Goal: Information Seeking & Learning: Learn about a topic

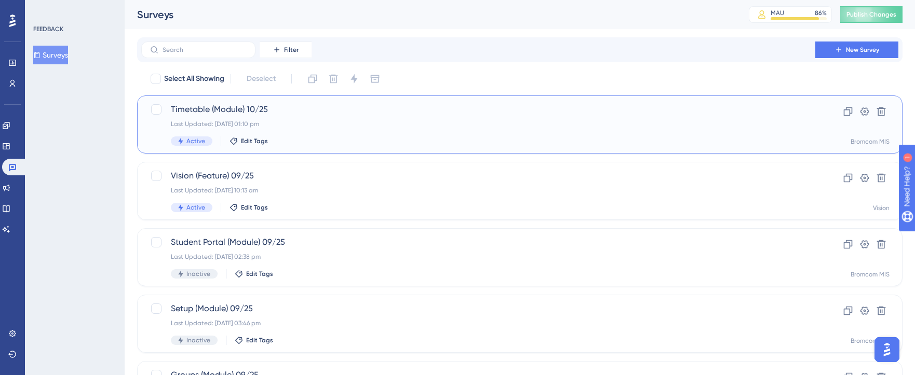
click at [302, 134] on div "Timetable (Module) 10/25 Last Updated: [DATE] 01:10 pm Active Edit Tags" at bounding box center [478, 124] width 615 height 43
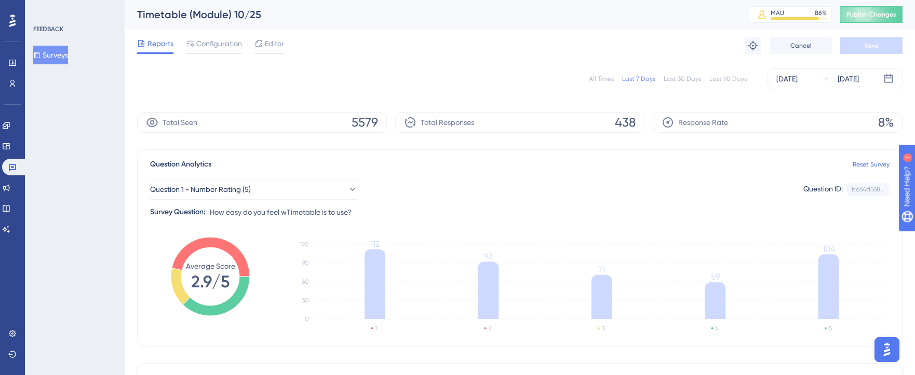
click at [598, 80] on div "✨ Save My Spot!✨" at bounding box center [462, 167] width 922 height 383
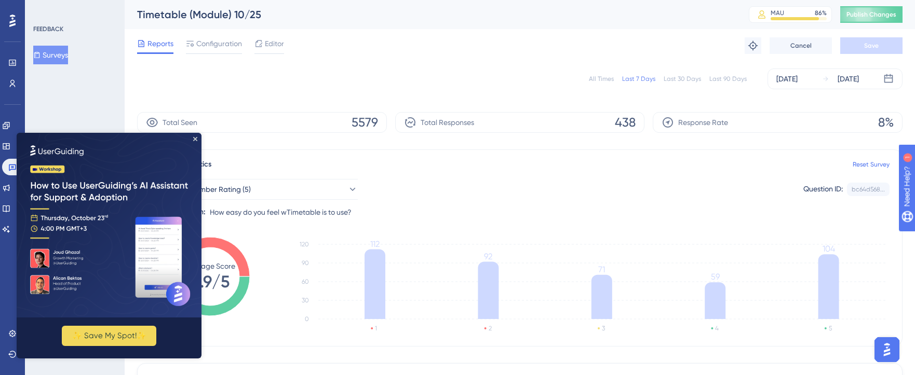
click at [599, 76] on div "All Times" at bounding box center [601, 79] width 25 height 8
click at [195, 138] on icon "Close Preview" at bounding box center [195, 139] width 4 height 4
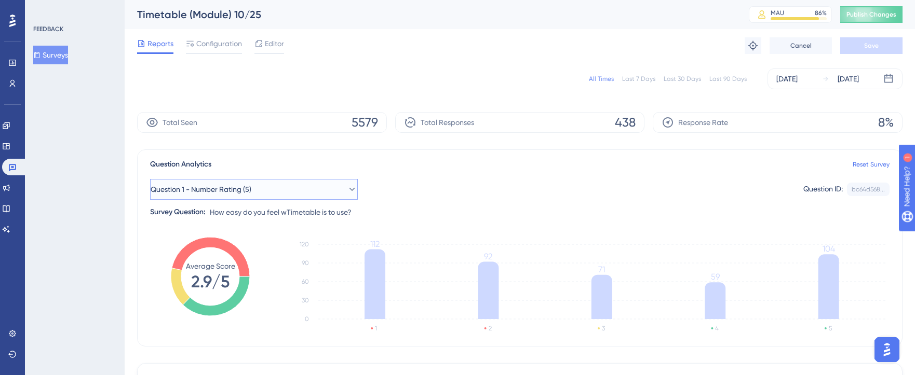
click at [308, 196] on button "Question 1 - Number Rating (5)" at bounding box center [254, 189] width 208 height 21
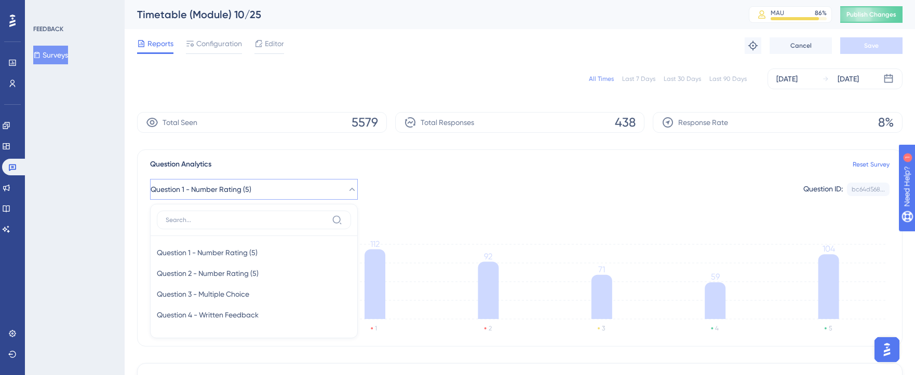
scroll to position [84, 0]
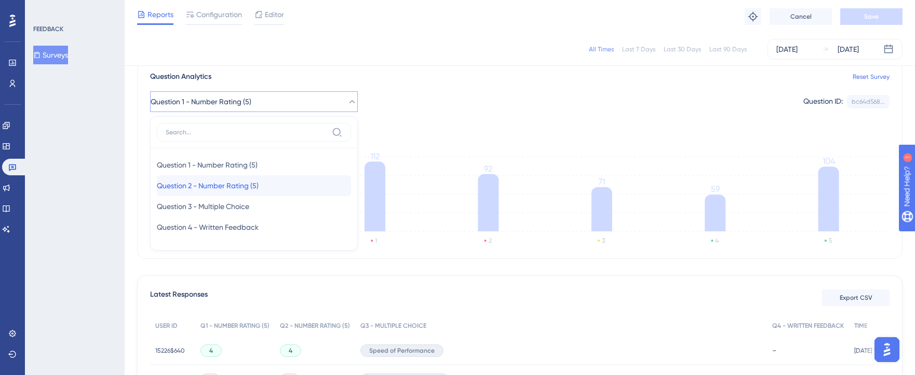
click at [283, 188] on div "Question 2 - Number Rating (5) Question 2 - Number Rating (5)" at bounding box center [254, 185] width 194 height 21
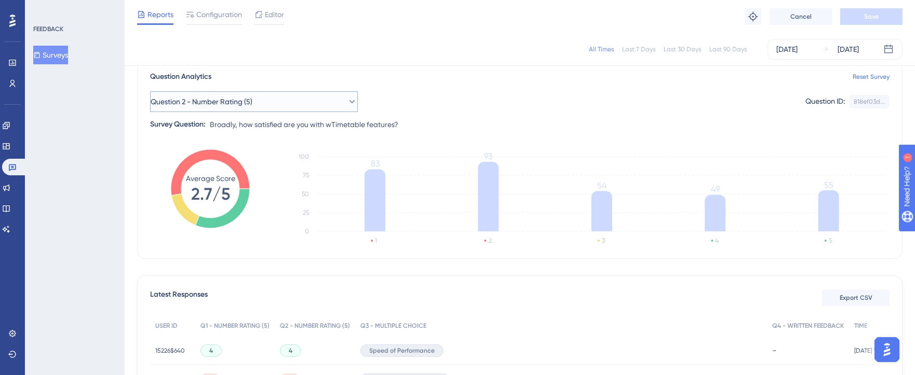
click at [337, 96] on button "Question 2 - Number Rating (5)" at bounding box center [254, 101] width 208 height 21
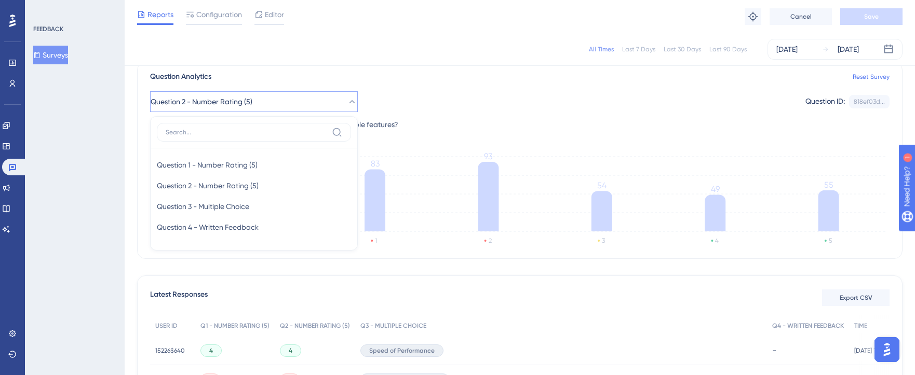
scroll to position [79, 0]
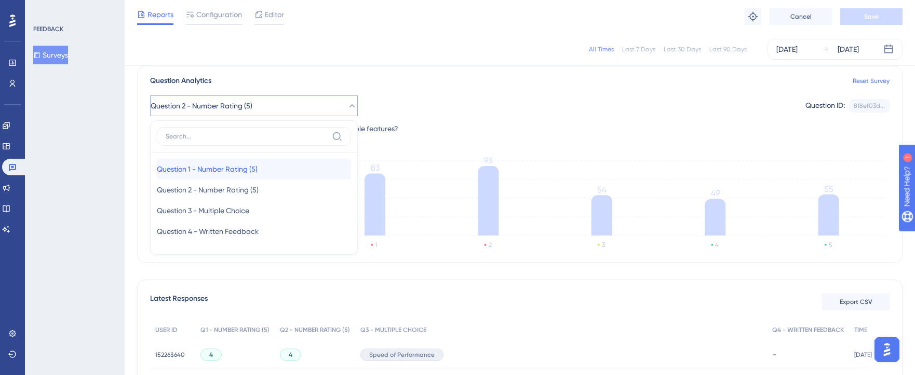
click at [291, 170] on div "Question 1 - Number Rating (5) Question 1 - Number Rating (5)" at bounding box center [254, 169] width 194 height 21
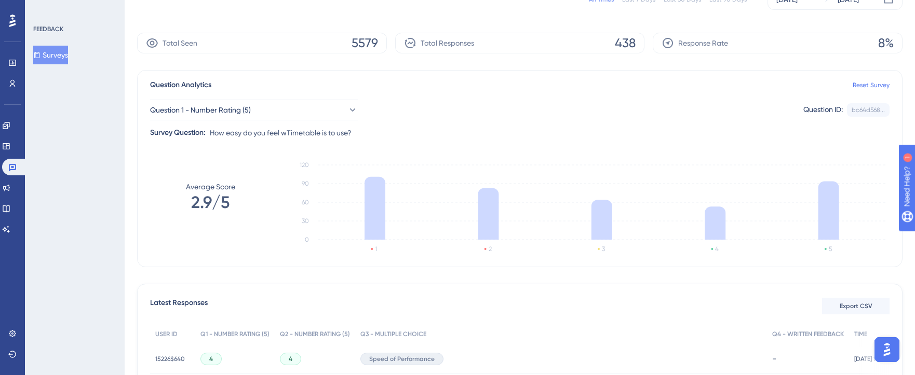
scroll to position [0, 0]
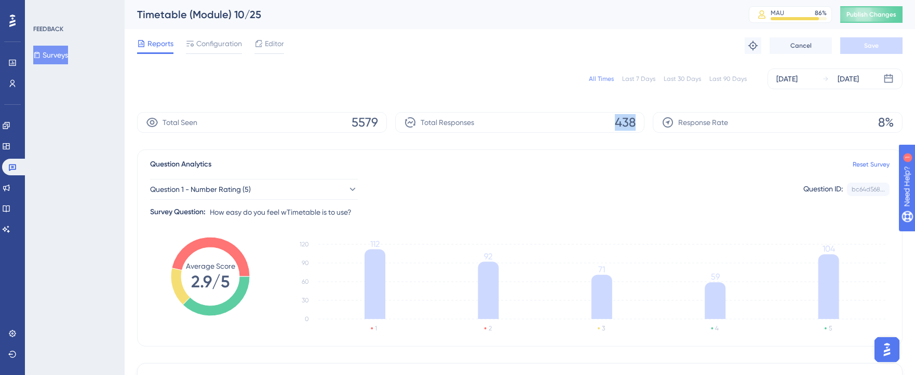
drag, startPoint x: 614, startPoint y: 124, endPoint x: 658, endPoint y: 126, distance: 44.7
click at [658, 126] on div "Total Seen 5579 Total Responses 438 Response Rate 8%" at bounding box center [519, 122] width 765 height 21
click at [488, 228] on div "Question Analytics Reset Survey Question 1 - Number Rating (5) Question ID: bc6…" at bounding box center [519, 248] width 765 height 197
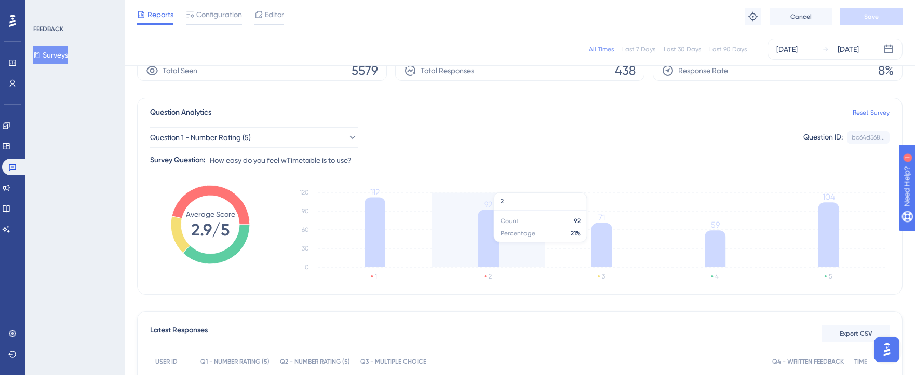
scroll to position [48, 0]
click at [309, 139] on button "Question 1 - Number Rating (5)" at bounding box center [254, 137] width 208 height 21
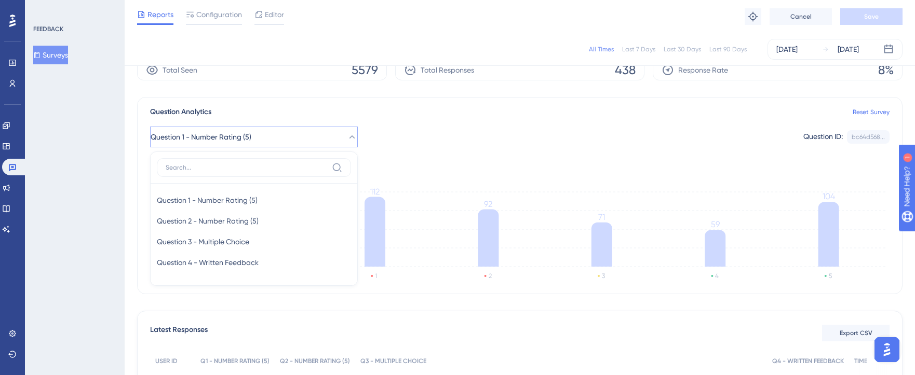
scroll to position [79, 0]
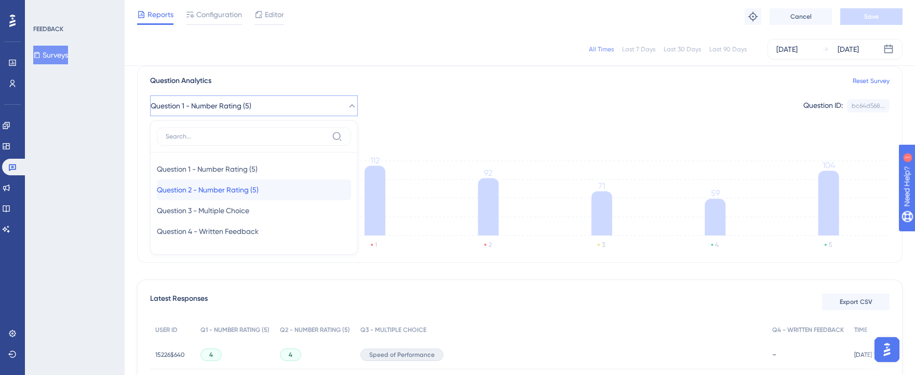
click at [259, 189] on span "Question 2 - Number Rating (5)" at bounding box center [208, 190] width 102 height 12
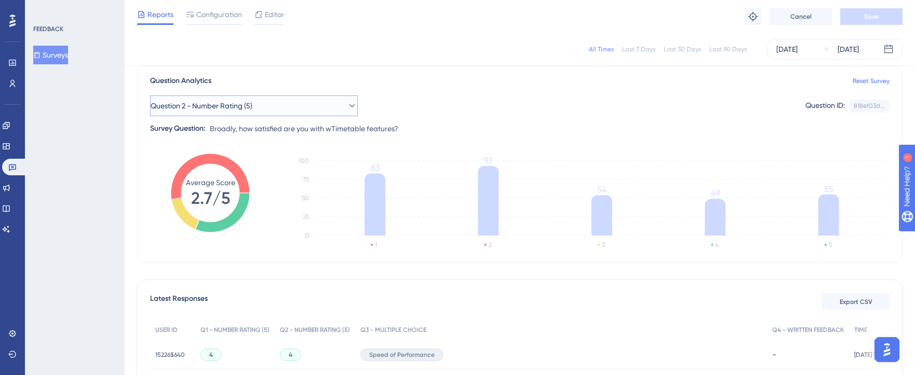
click at [293, 108] on button "Question 2 - Number Rating (5)" at bounding box center [254, 106] width 208 height 21
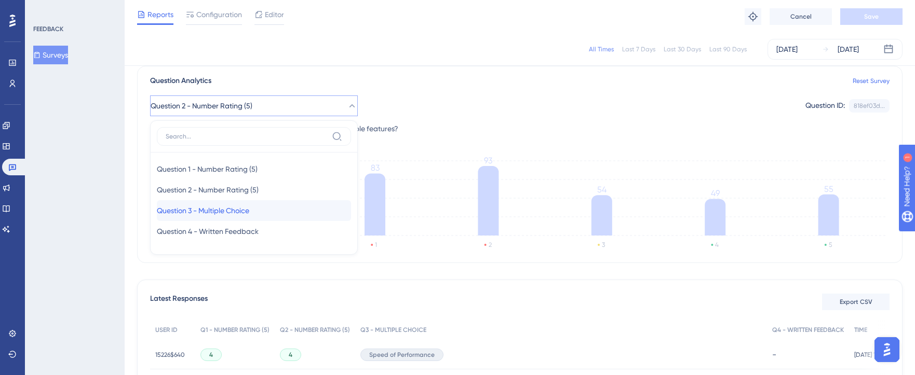
click at [242, 209] on span "Question 3 - Multiple Choice" at bounding box center [203, 211] width 92 height 12
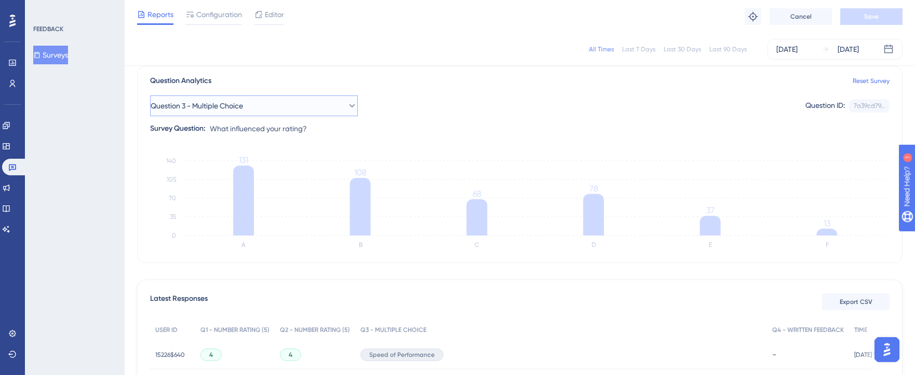
click at [321, 106] on button "Question 3 - Multiple Choice" at bounding box center [254, 106] width 208 height 21
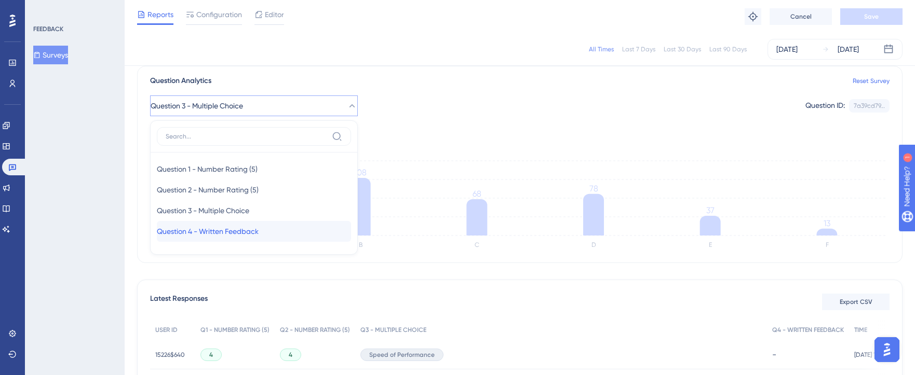
click at [258, 228] on span "Question 4 - Written Feedback" at bounding box center [208, 231] width 102 height 12
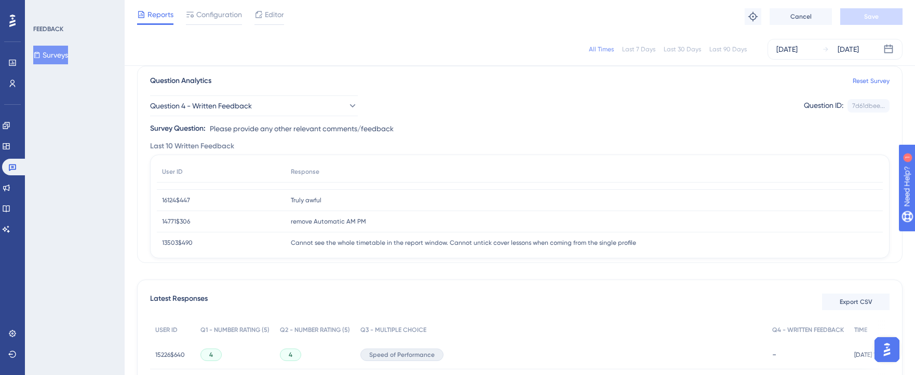
scroll to position [0, 0]
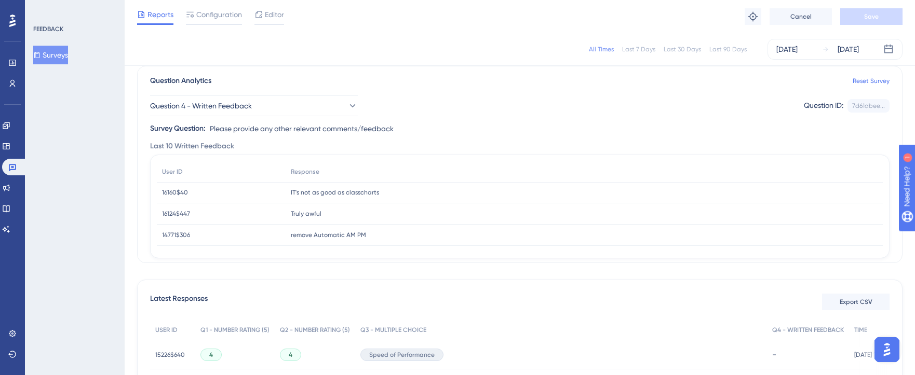
click at [269, 118] on div "Question 4 - Written Feedback Question ID: 7d61dbee... Copy Survey Question: Pl…" at bounding box center [519, 111] width 739 height 48
click at [271, 114] on button "Question 4 - Written Feedback" at bounding box center [254, 106] width 208 height 21
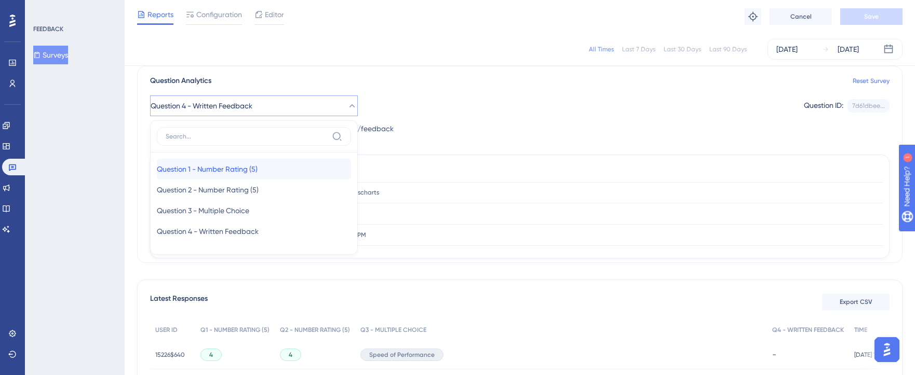
click at [280, 171] on div "Question 1 - Number Rating (5) Question 1 - Number Rating (5)" at bounding box center [254, 169] width 194 height 21
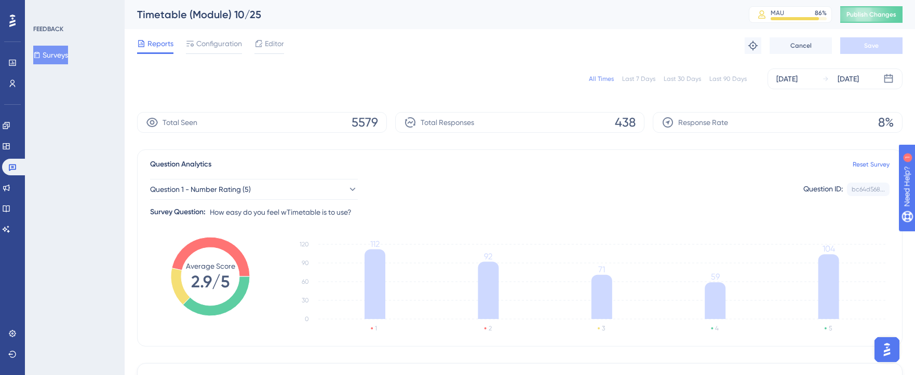
click at [619, 121] on span "438" at bounding box center [625, 122] width 21 height 17
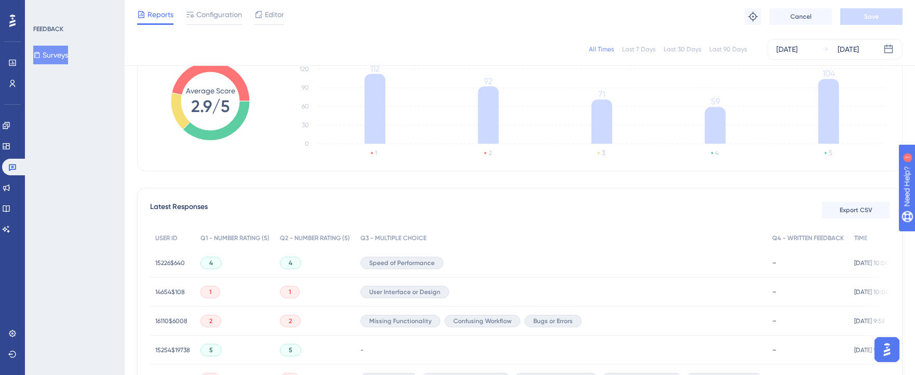
scroll to position [241, 0]
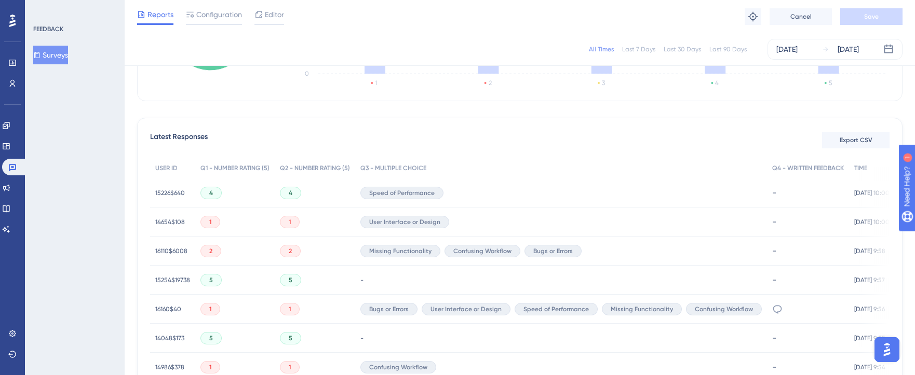
click at [171, 220] on span "14654$108" at bounding box center [170, 222] width 30 height 8
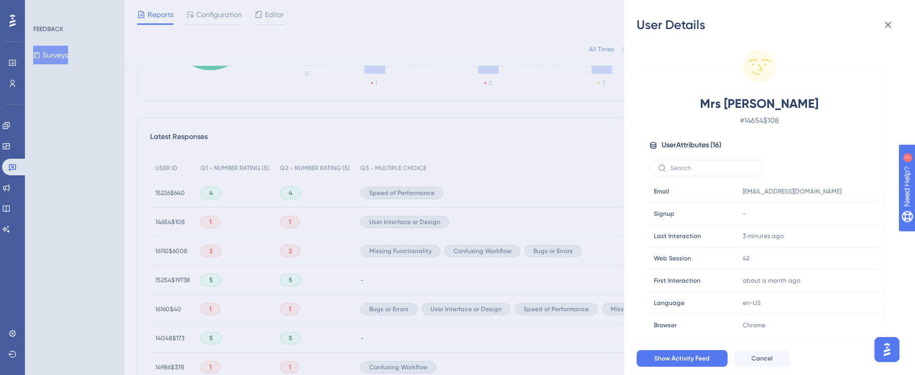
click at [164, 254] on div "User Details Mrs [PERSON_NAME] # 14654$108 User Attributes ( 16 ) Email Email […" at bounding box center [457, 187] width 915 height 375
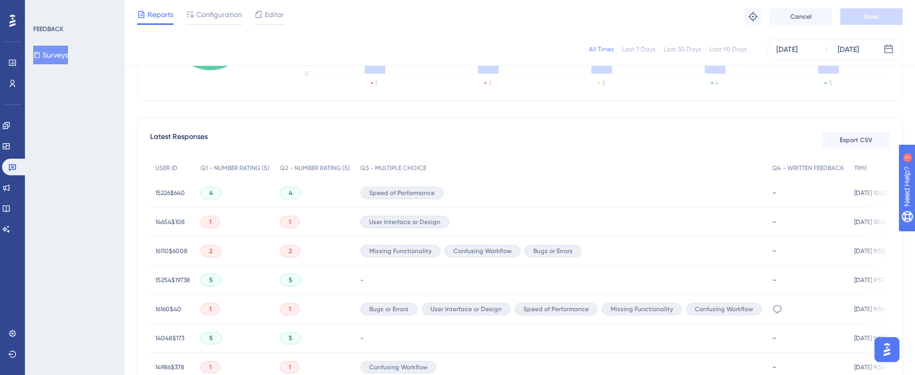
click at [171, 249] on span "16110$6008" at bounding box center [171, 251] width 32 height 8
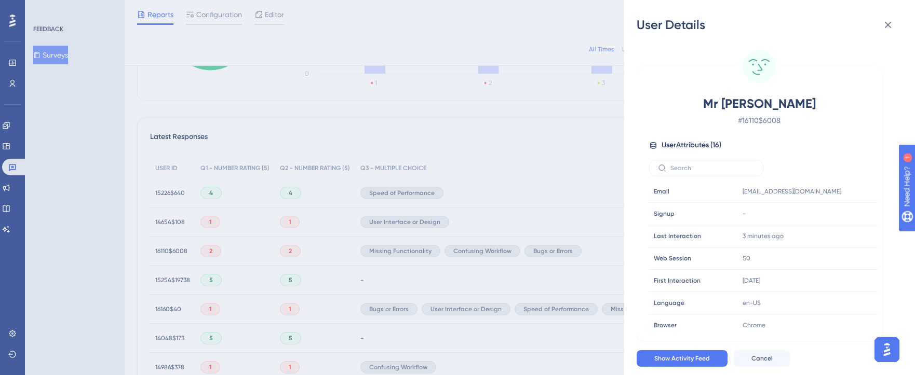
click at [467, 147] on div "User Details Mr [PERSON_NAME] # 16110$6008 User Attributes ( 16 ) Email Email […" at bounding box center [457, 187] width 915 height 375
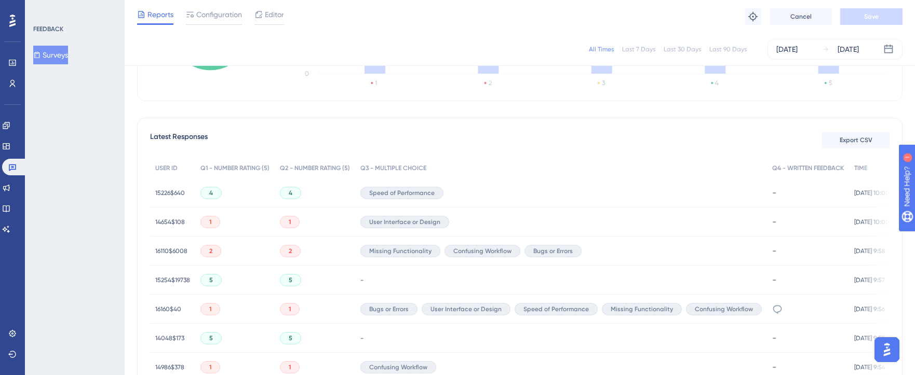
scroll to position [0, 0]
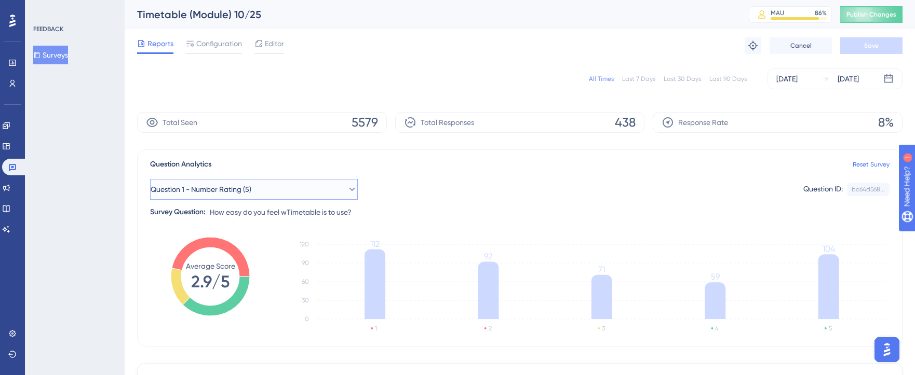
click at [274, 195] on button "Question 1 - Number Rating (5)" at bounding box center [254, 189] width 208 height 21
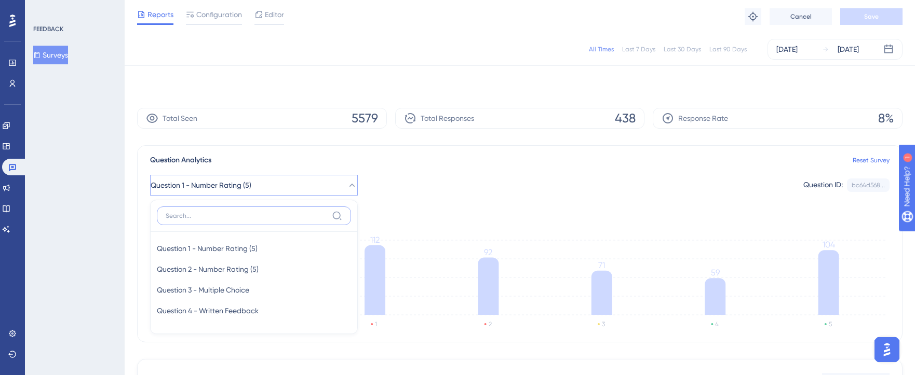
scroll to position [84, 0]
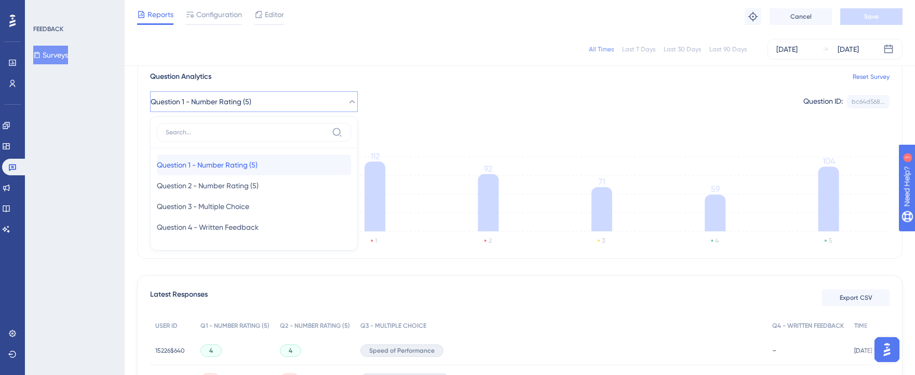
click at [261, 171] on div "Question 1 - Number Rating (5) Question 1 - Number Rating (5)" at bounding box center [254, 165] width 194 height 21
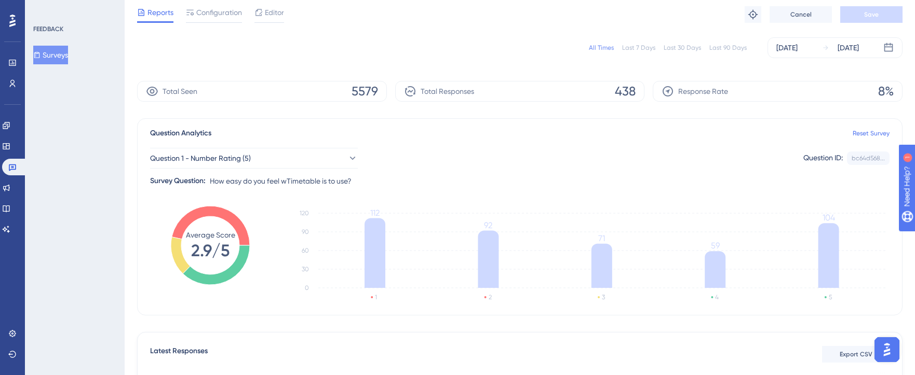
scroll to position [0, 0]
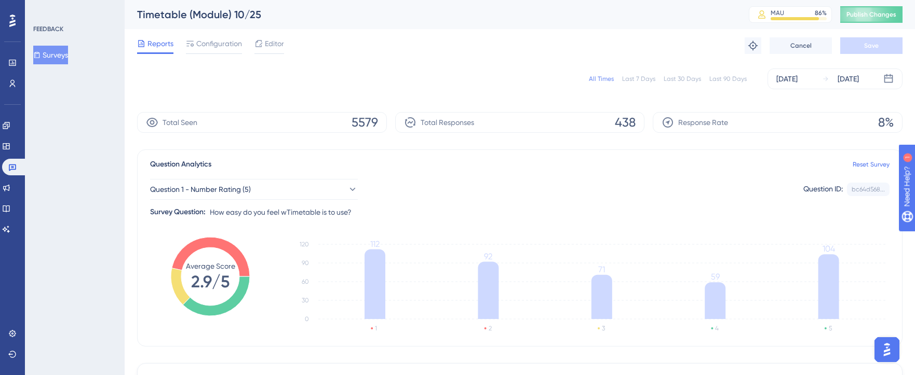
click at [664, 120] on div "Total Seen 5579 Total Responses 438 Response Rate 8%" at bounding box center [519, 122] width 765 height 21
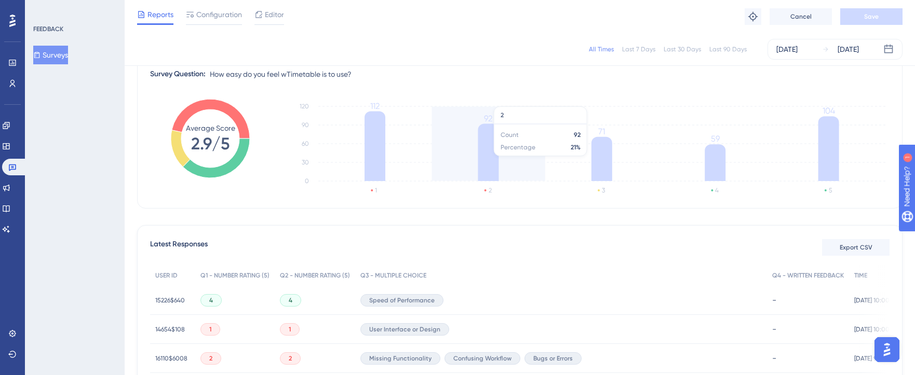
scroll to position [52, 0]
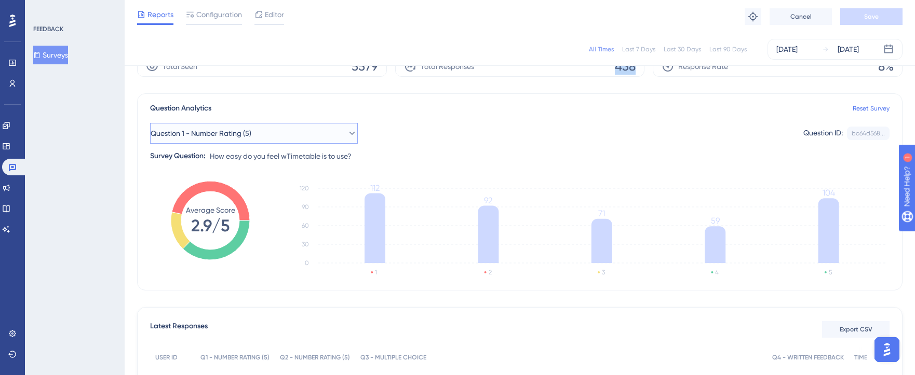
click at [297, 129] on button "Question 1 - Number Rating (5)" at bounding box center [254, 133] width 208 height 21
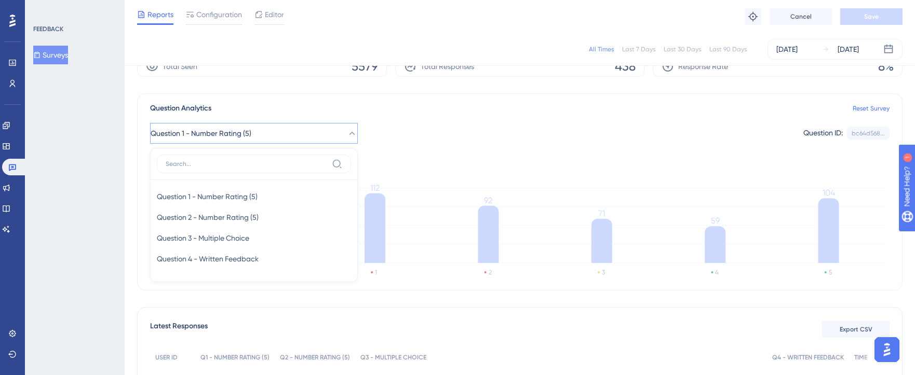
scroll to position [79, 0]
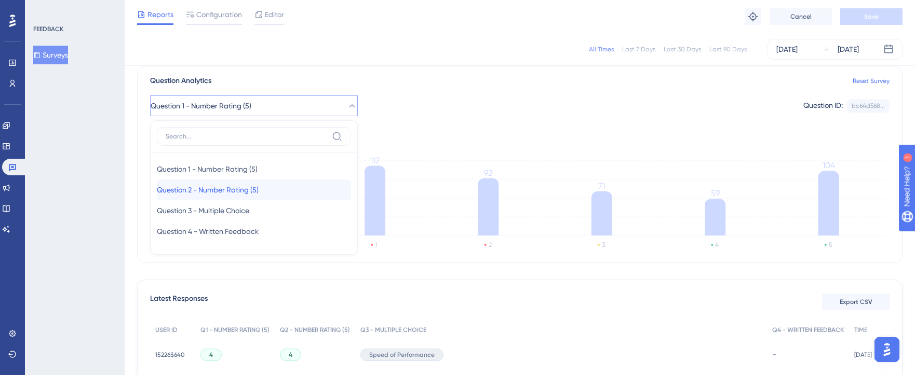
click at [259, 196] on span "Question 2 - Number Rating (5)" at bounding box center [208, 190] width 102 height 12
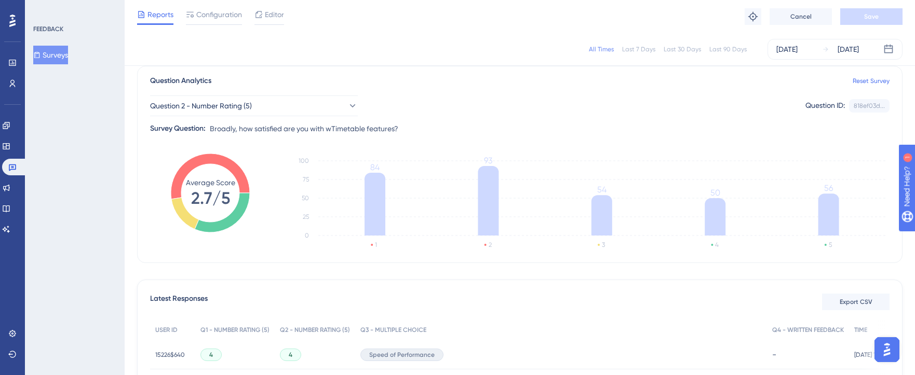
scroll to position [79, 8]
click at [315, 109] on button "Question 2 - Number Rating (5)" at bounding box center [254, 106] width 208 height 21
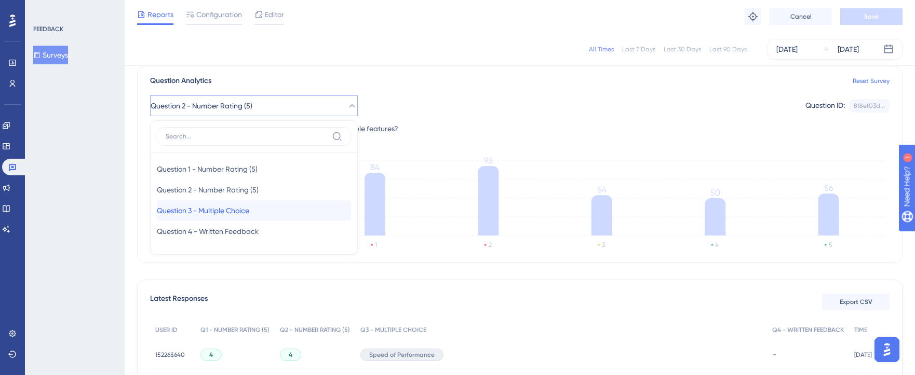
click at [254, 210] on div "Question 3 - Multiple Choice Question 3 - Multiple Choice" at bounding box center [254, 210] width 194 height 21
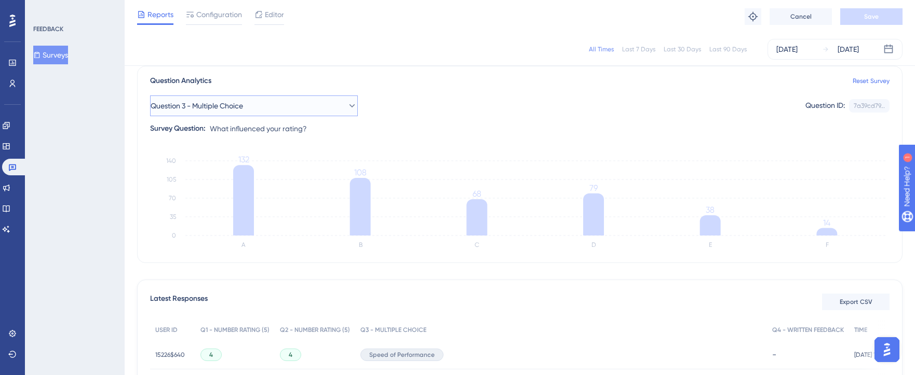
click at [343, 108] on button "Question 3 - Multiple Choice" at bounding box center [254, 106] width 208 height 21
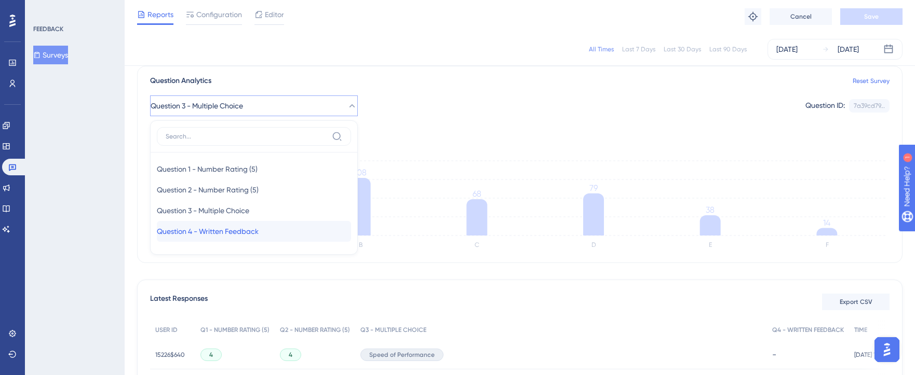
click at [246, 232] on span "Question 4 - Written Feedback" at bounding box center [208, 231] width 102 height 12
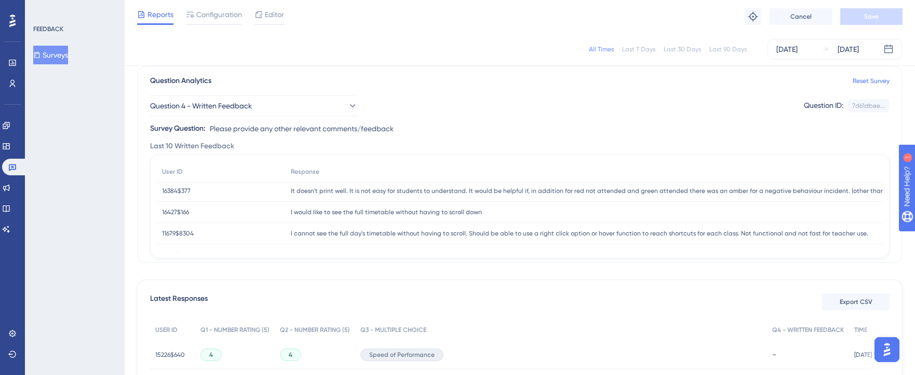
scroll to position [104, 0]
click at [282, 102] on button "Question 4 - Written Feedback" at bounding box center [254, 106] width 208 height 21
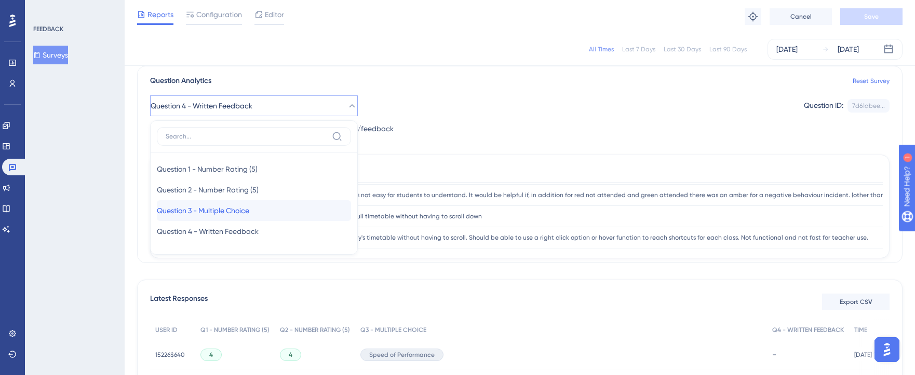
click at [232, 210] on span "Question 3 - Multiple Choice" at bounding box center [203, 211] width 92 height 12
